Goal: Navigation & Orientation: Find specific page/section

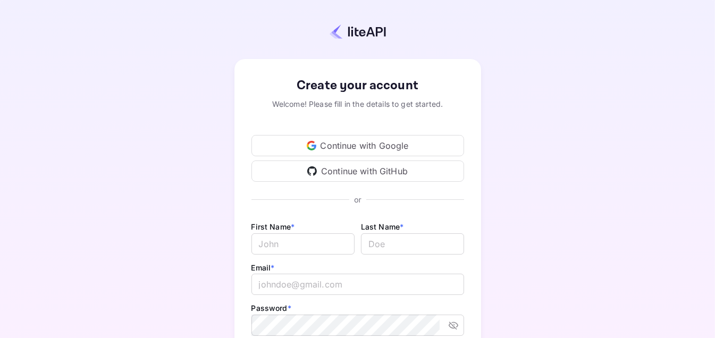
click at [384, 145] on div "Continue with Google" at bounding box center [357, 145] width 213 height 21
drag, startPoint x: 505, startPoint y: 261, endPoint x: 719, endPoint y: 151, distance: 241.4
click at [714, 151] on html "Signing in with google... Create your account Welcome! Please fill in the detai…" at bounding box center [357, 169] width 715 height 338
click at [608, 187] on div "Create your account Welcome! Please fill in the details to get started. Continu…" at bounding box center [357, 249] width 621 height 406
click at [350, 146] on div "Continue with Google" at bounding box center [357, 145] width 213 height 21
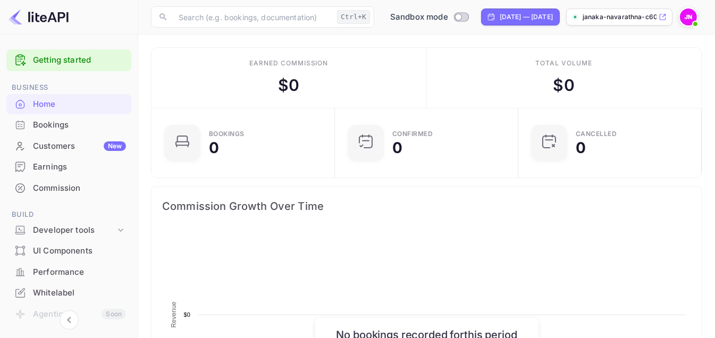
scroll to position [165, 169]
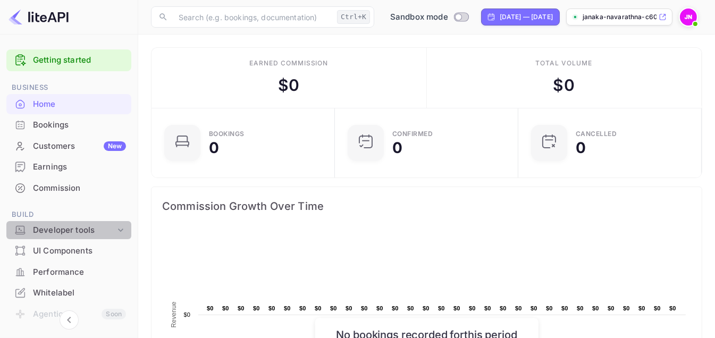
click at [79, 230] on div "Developer tools" at bounding box center [74, 230] width 82 height 12
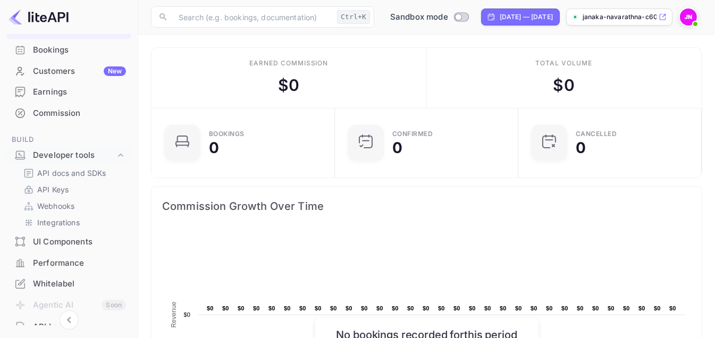
scroll to position [79, 0]
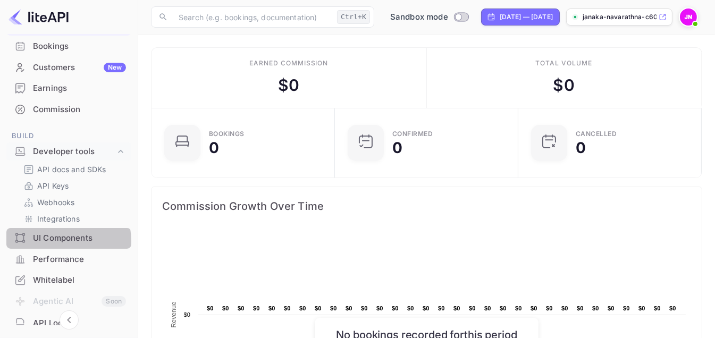
click at [56, 241] on div "UI Components" at bounding box center [79, 238] width 93 height 12
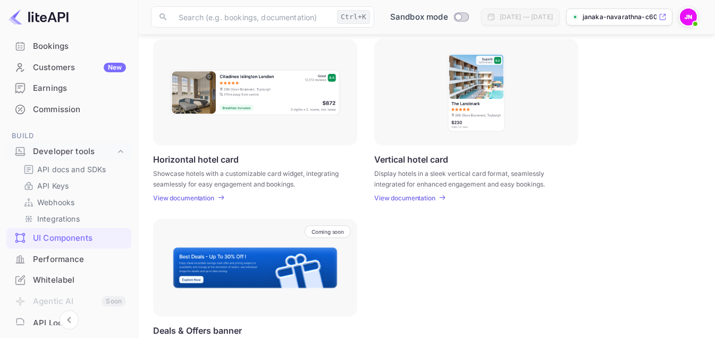
scroll to position [326, 0]
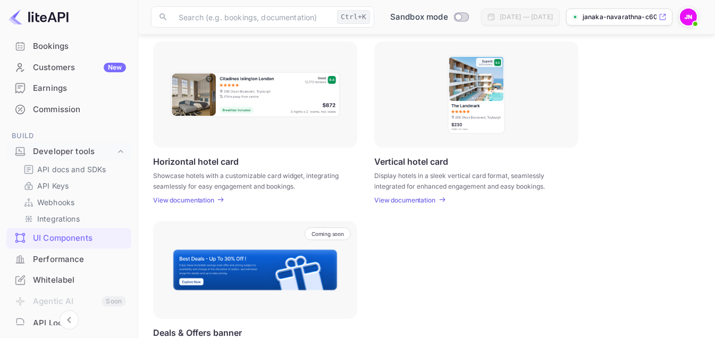
click at [207, 200] on p "View documentation" at bounding box center [183, 200] width 61 height 8
drag, startPoint x: 91, startPoint y: 16, endPoint x: 33, endPoint y: 16, distance: 57.4
click at [33, 16] on div at bounding box center [69, 17] width 138 height 35
drag, startPoint x: 51, startPoint y: 18, endPoint x: 92, endPoint y: 13, distance: 41.3
click at [92, 13] on div at bounding box center [69, 17] width 138 height 35
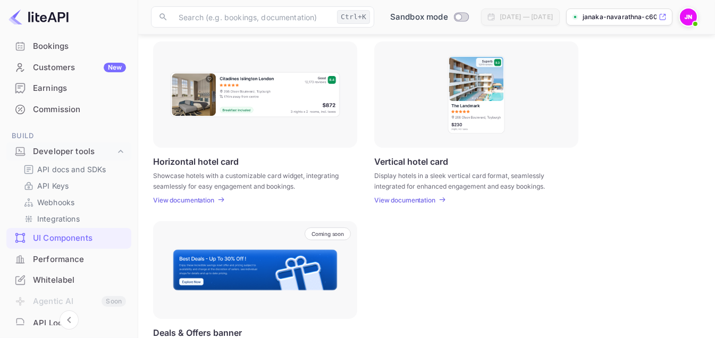
click at [92, 13] on div at bounding box center [69, 17] width 138 height 35
click at [57, 16] on img at bounding box center [39, 17] width 60 height 17
click at [35, 24] on img at bounding box center [39, 17] width 60 height 17
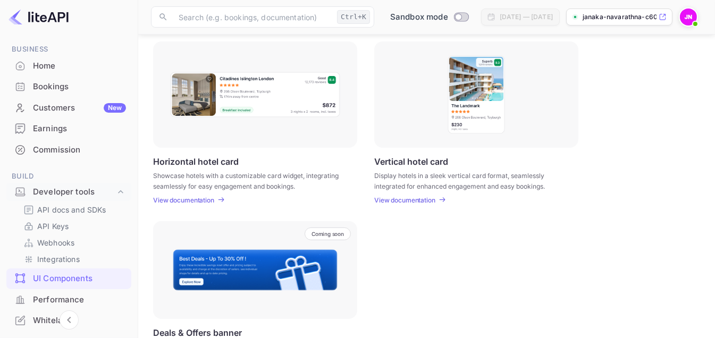
scroll to position [36, 0]
drag, startPoint x: 132, startPoint y: 211, endPoint x: 134, endPoint y: 204, distance: 7.2
click at [134, 204] on div "Getting started Business Home Bookings Customers New Earnings Commission Build …" at bounding box center [69, 268] width 138 height 519
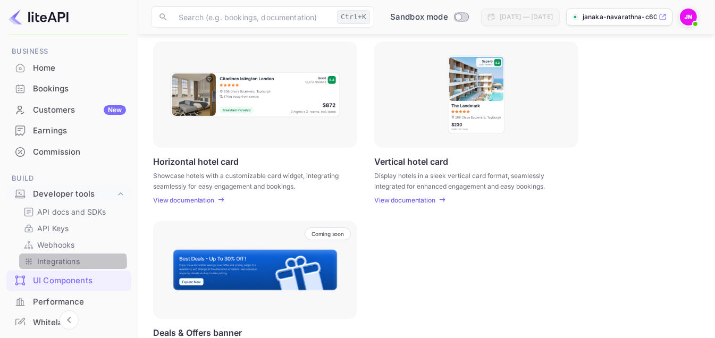
click at [56, 264] on p "Integrations" at bounding box center [58, 261] width 43 height 11
